Goal: Task Accomplishment & Management: Complete application form

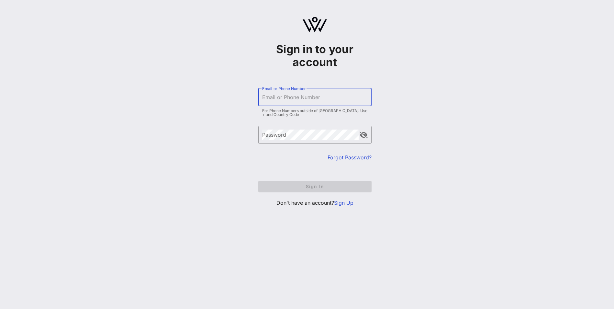
click at [284, 98] on input "Email or Phone Number" at bounding box center [315, 97] width 106 height 10
click at [492, 170] on div "Sign in to your account ​ Email or Phone Number For Phone Numbers outside of [G…" at bounding box center [315, 114] width 599 height 229
click at [343, 202] on link "Sign Up" at bounding box center [343, 202] width 19 height 6
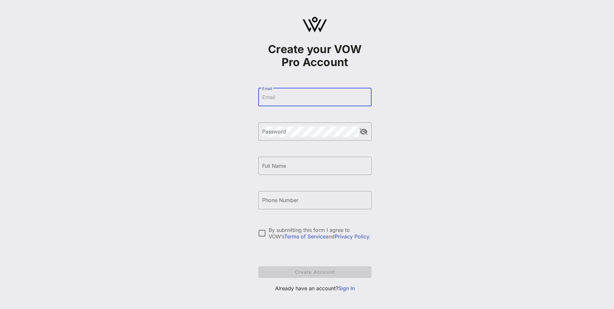
click at [278, 95] on input "Email" at bounding box center [315, 97] width 106 height 10
type input "[PERSON_NAME][EMAIL_ADDRESS][DOMAIN_NAME]"
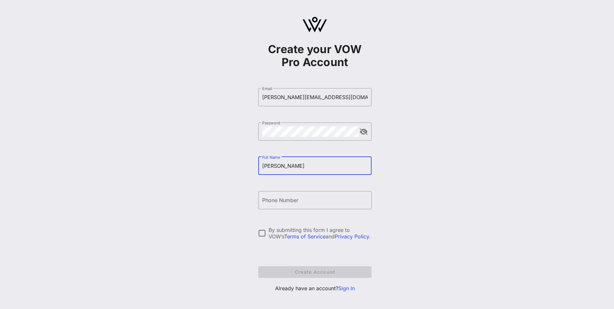
type input "[PERSON_NAME]"
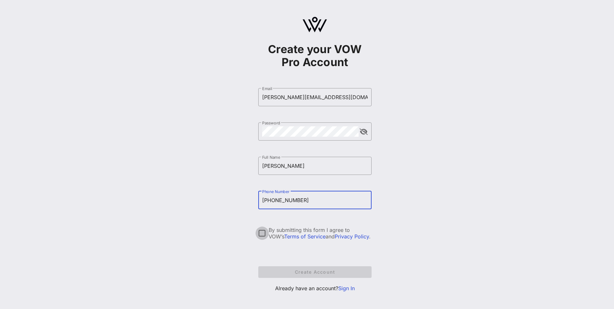
type input "[PHONE_NUMBER]"
click at [267, 233] on div at bounding box center [262, 233] width 11 height 11
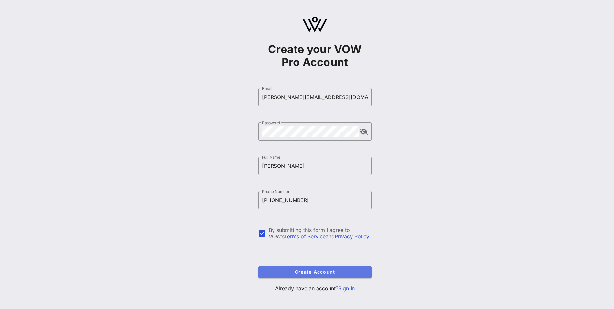
click at [299, 272] on span "Create Account" at bounding box center [315, 272] width 103 height 6
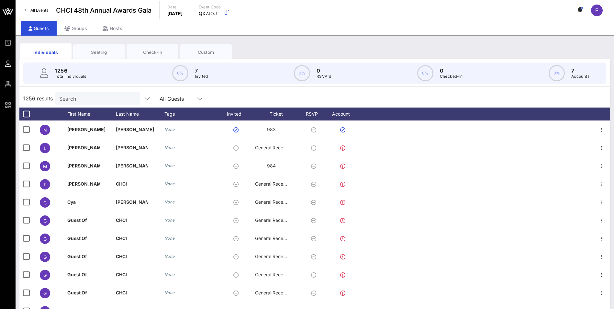
click at [108, 49] on div "Seating" at bounding box center [99, 52] width 52 height 16
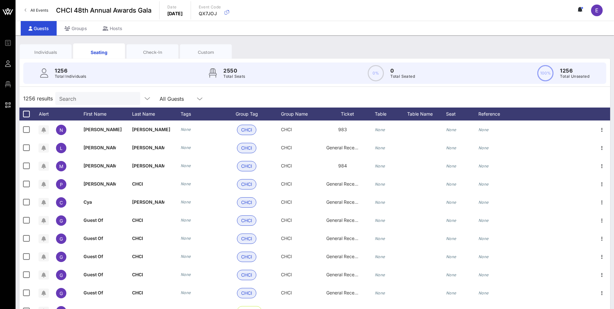
click at [54, 53] on div "Individuals" at bounding box center [46, 52] width 42 height 6
